Goal: Task Accomplishment & Management: Use online tool/utility

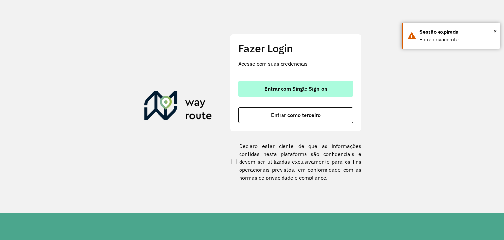
click at [297, 90] on span "Entrar com Single Sign-on" at bounding box center [295, 88] width 63 height 5
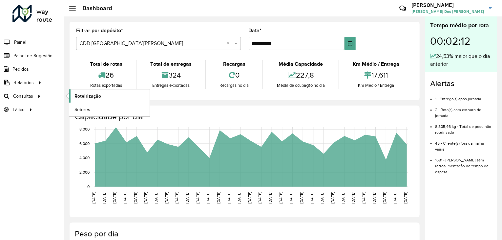
click at [111, 96] on link "Roteirização" at bounding box center [109, 95] width 80 height 13
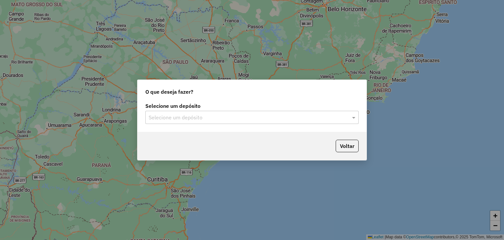
click at [179, 124] on div "Selecione um depósito Selecione um depósito" at bounding box center [251, 116] width 229 height 31
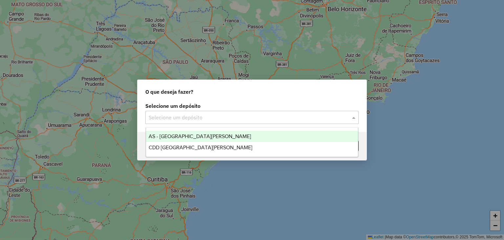
click at [187, 121] on div "Selecione um depósito" at bounding box center [251, 117] width 213 height 13
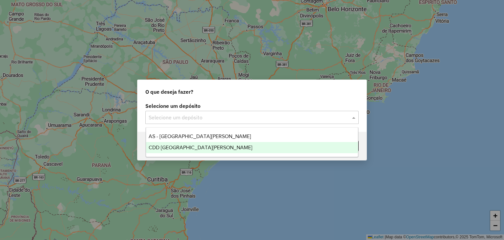
click at [196, 146] on span "CDD [GEOGRAPHIC_DATA][PERSON_NAME]" at bounding box center [201, 147] width 104 height 6
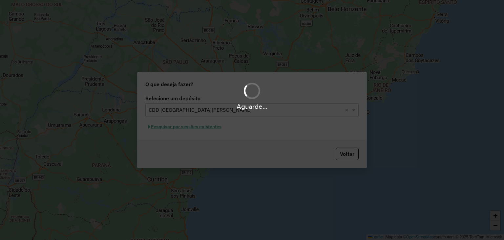
click at [306, 142] on div "Aguarde..." at bounding box center [252, 120] width 504 height 240
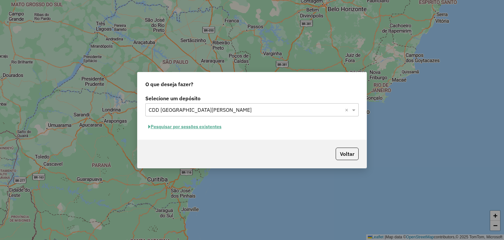
click at [241, 140] on div "Voltar" at bounding box center [251, 153] width 229 height 28
click at [199, 129] on button "Pesquisar por sessões existentes" at bounding box center [184, 126] width 79 height 10
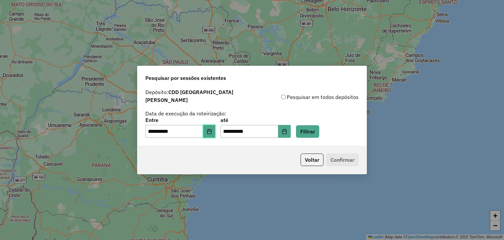
click at [210, 134] on button "Choose Date" at bounding box center [209, 131] width 12 height 13
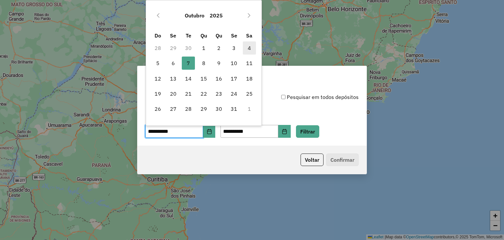
click at [247, 46] on span "4" at bounding box center [249, 47] width 13 height 13
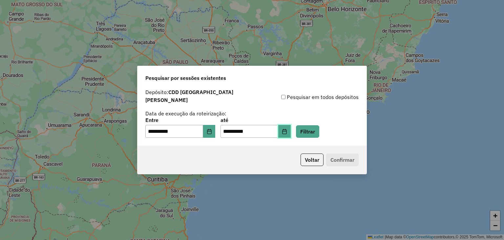
click at [291, 130] on button "Choose Date" at bounding box center [284, 131] width 12 height 13
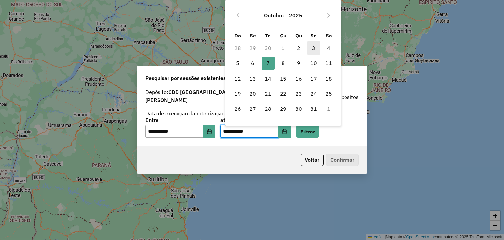
click at [312, 48] on span "3" at bounding box center [313, 47] width 13 height 13
type input "**********"
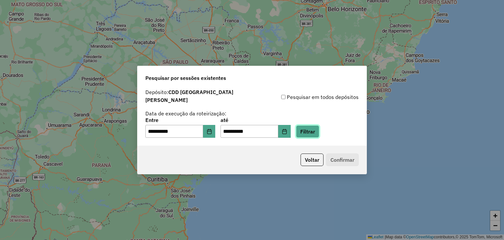
click at [313, 129] on button "Filtrar" at bounding box center [307, 131] width 23 height 12
